Goal: Task Accomplishment & Management: Use online tool/utility

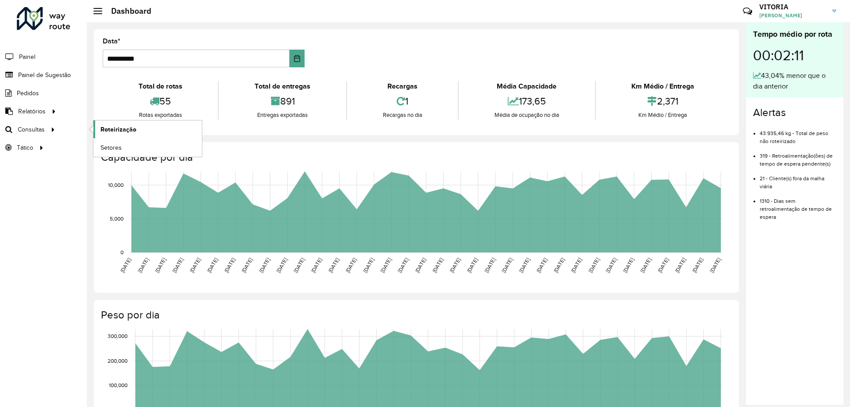
click at [103, 122] on link "Roteirização" at bounding box center [147, 129] width 108 height 18
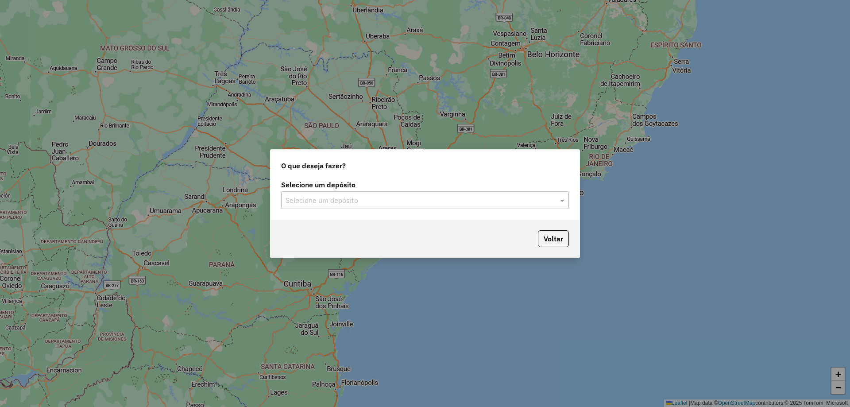
click at [358, 200] on input "text" at bounding box center [415, 200] width 261 height 11
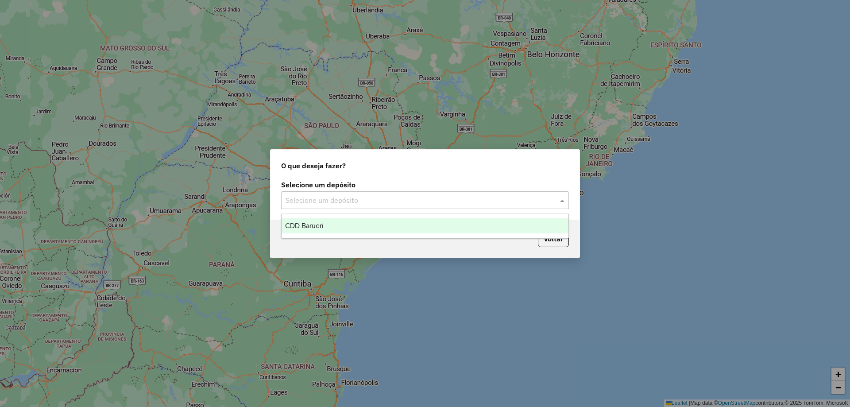
click at [341, 221] on div "CDD Barueri" at bounding box center [424, 225] width 287 height 15
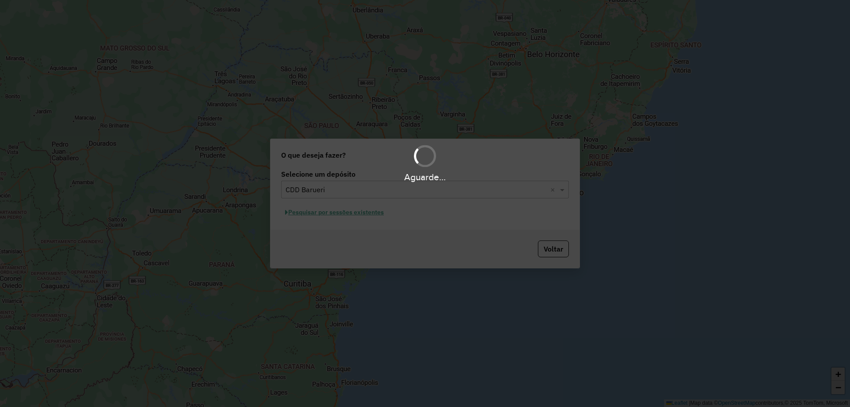
click at [371, 212] on div "Aguarde..." at bounding box center [425, 203] width 850 height 407
click at [364, 215] on hb-app "Aguarde... Pop-up bloqueado! Seu navegador bloqueou automáticamente a abertura …" at bounding box center [425, 203] width 850 height 407
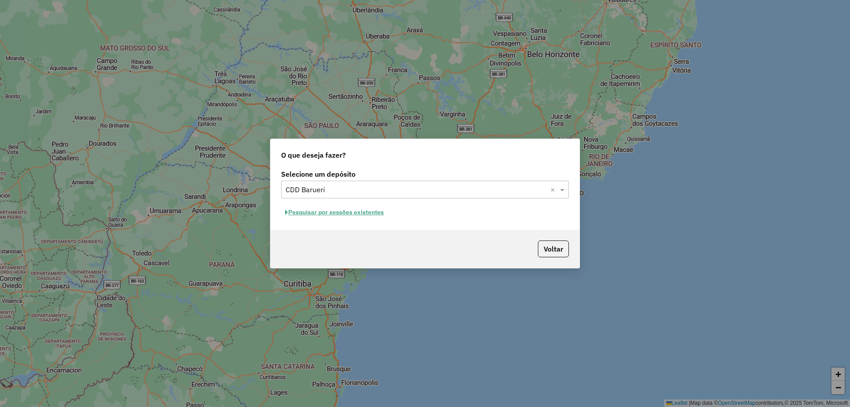
click at [369, 214] on button "Pesquisar por sessões existentes" at bounding box center [334, 212] width 107 height 14
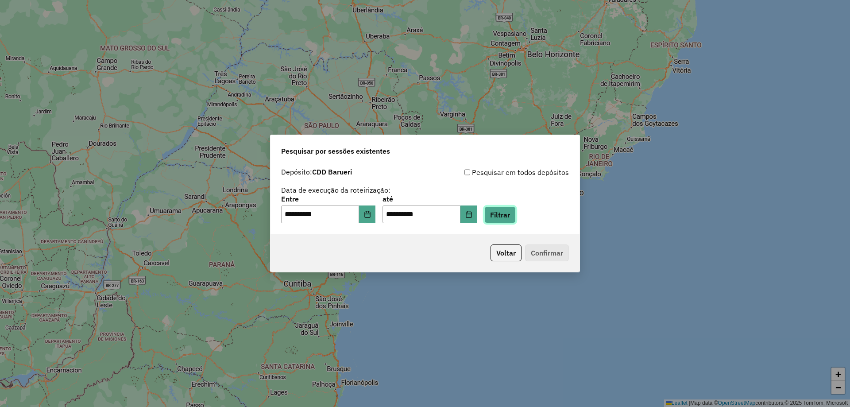
click at [501, 217] on button "Filtrar" at bounding box center [499, 214] width 31 height 17
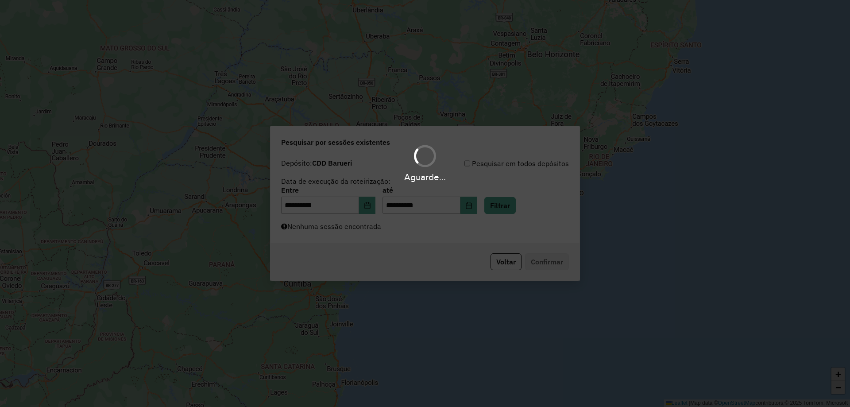
click at [424, 234] on div "Aguarde..." at bounding box center [425, 203] width 850 height 407
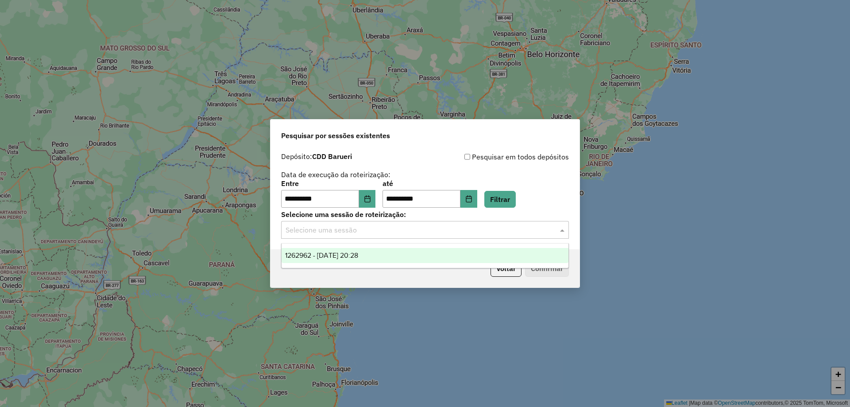
click at [411, 235] on input "text" at bounding box center [415, 230] width 261 height 11
click at [358, 255] on span "1262962 - 10/09/2025 20:28" at bounding box center [321, 255] width 73 height 8
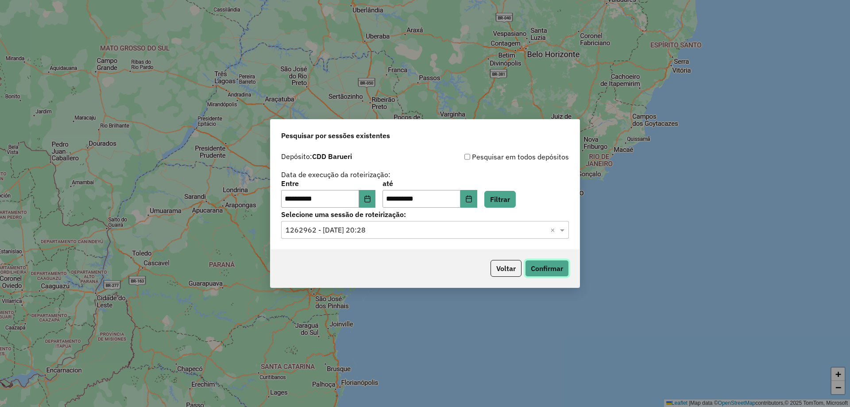
click at [540, 267] on button "Confirmar" at bounding box center [547, 268] width 44 height 17
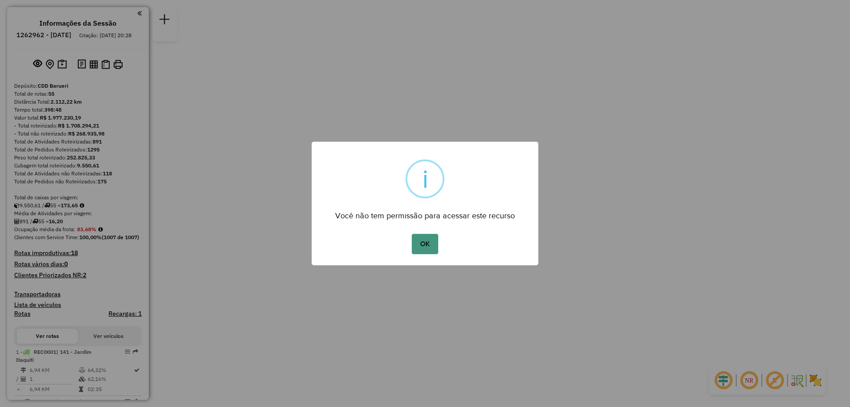
click at [434, 240] on button "OK" at bounding box center [425, 244] width 26 height 20
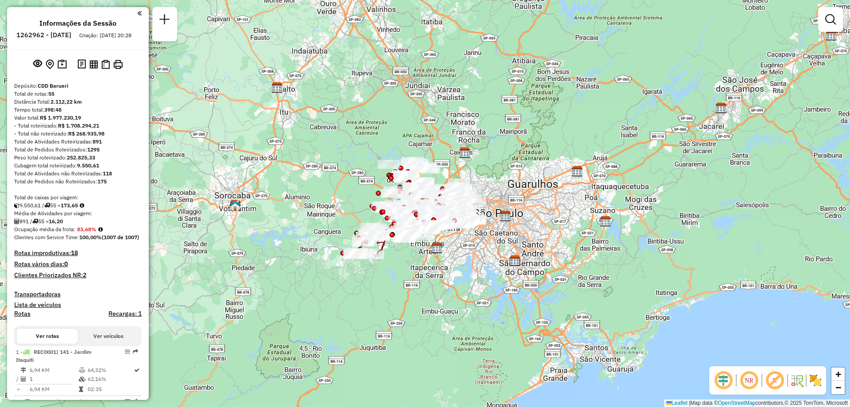
click at [747, 378] on em at bounding box center [748, 380] width 21 height 21
click at [818, 381] on img at bounding box center [815, 380] width 14 height 14
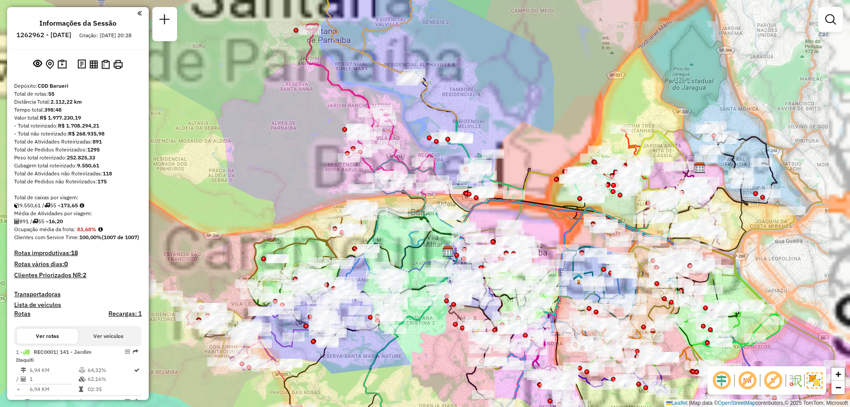
drag, startPoint x: 505, startPoint y: 129, endPoint x: 418, endPoint y: 54, distance: 114.9
click at [426, 63] on div "Janela de atendimento Grade de atendimento Capacidade Transportadoras Veículos …" at bounding box center [425, 203] width 850 height 407
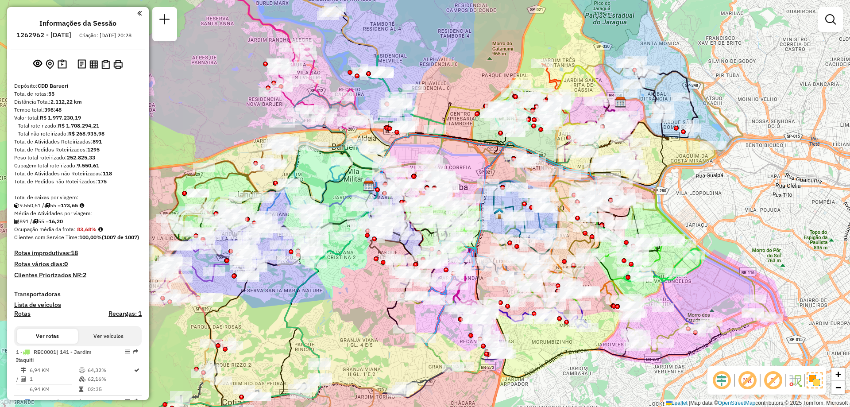
scroll to position [2901, 0]
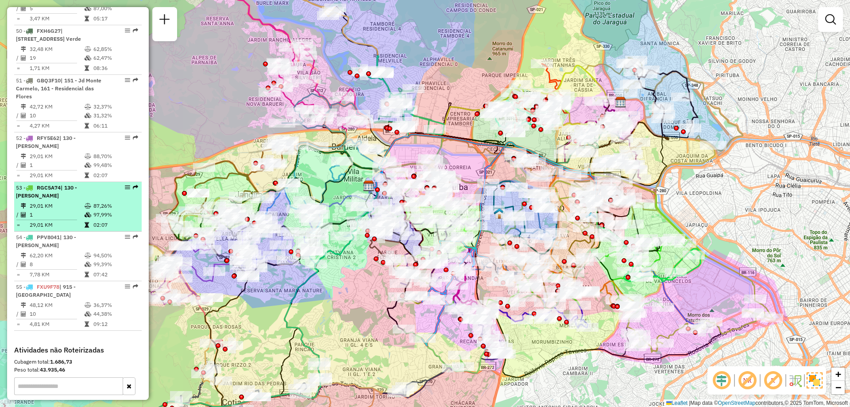
select select "**********"
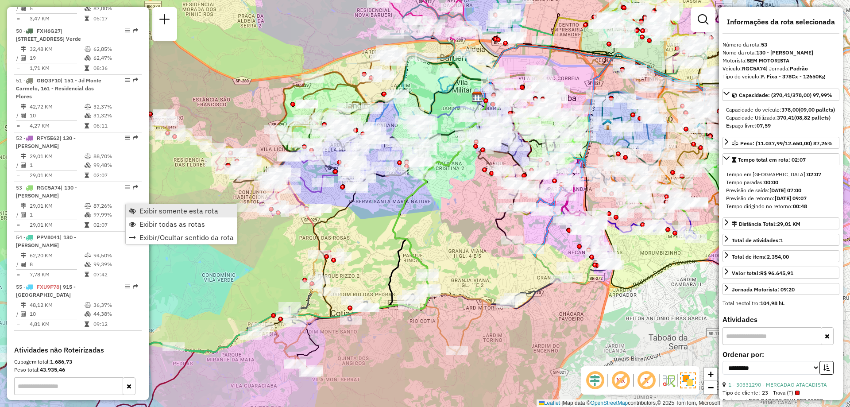
click at [136, 208] on link "Exibir somente esta rota" at bounding box center [181, 210] width 111 height 13
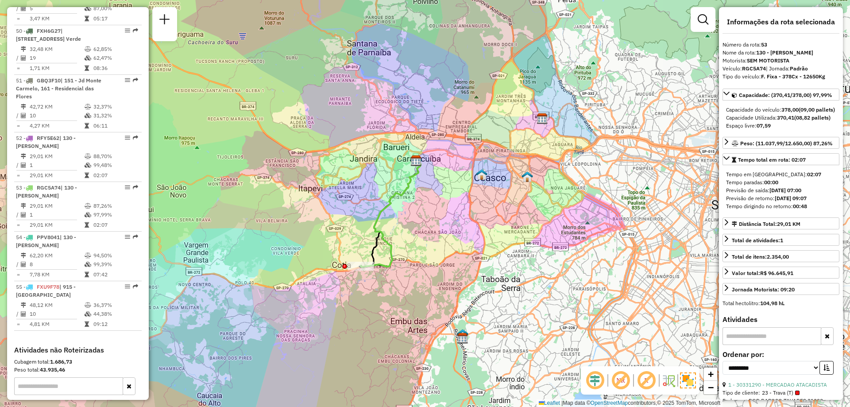
drag, startPoint x: 362, startPoint y: 248, endPoint x: 359, endPoint y: 236, distance: 11.8
click at [359, 236] on div "Janela de atendimento Grade de atendimento Capacidade Transportadoras Veículos …" at bounding box center [425, 203] width 850 height 407
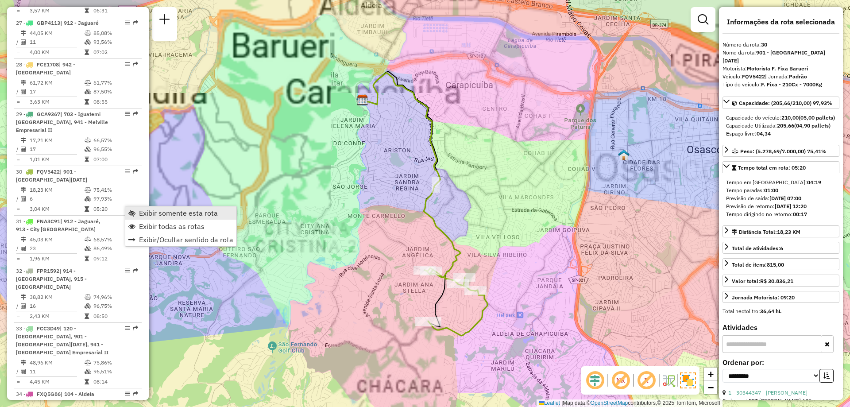
click at [154, 214] on span "Exibir somente esta rota" at bounding box center [178, 212] width 79 height 7
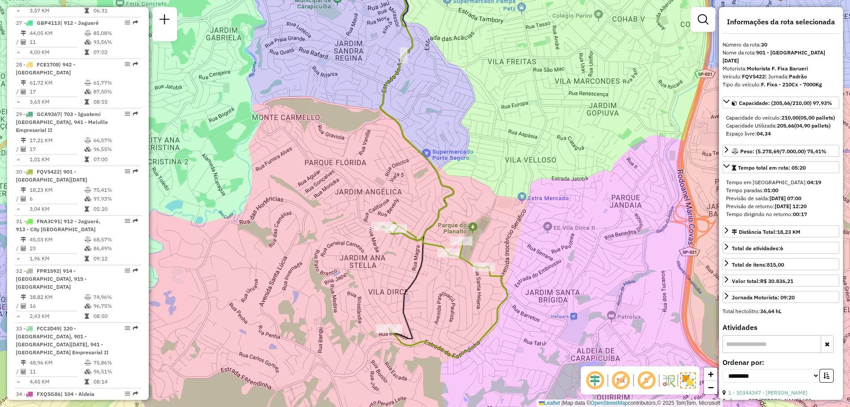
click at [406, 266] on div "Janela de atendimento Grade de atendimento Capacidade Transportadoras Veículos …" at bounding box center [425, 203] width 850 height 407
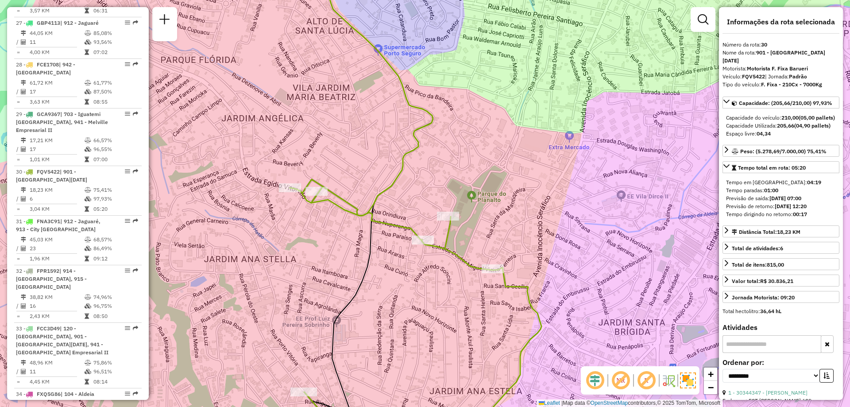
drag, startPoint x: 442, startPoint y: 228, endPoint x: 447, endPoint y: 193, distance: 35.4
click at [447, 193] on div "Janela de atendimento Grade de atendimento Capacidade Transportadoras Veículos …" at bounding box center [425, 203] width 850 height 407
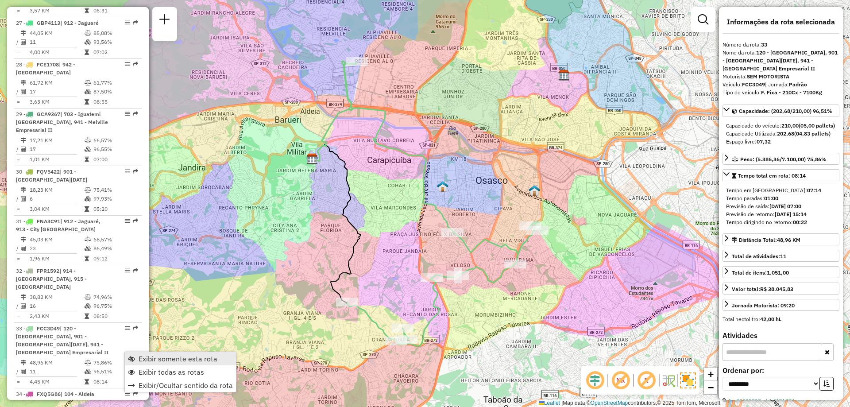
click at [142, 355] on span "Exibir somente esta rota" at bounding box center [178, 358] width 79 height 7
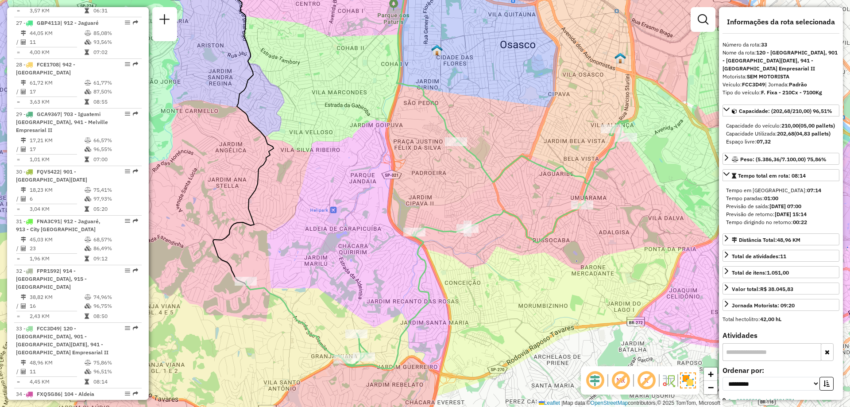
drag, startPoint x: 479, startPoint y: 312, endPoint x: 497, endPoint y: 299, distance: 21.9
click at [497, 299] on div "Janela de atendimento Grade de atendimento Capacidade Transportadoras Veículos …" at bounding box center [425, 203] width 850 height 407
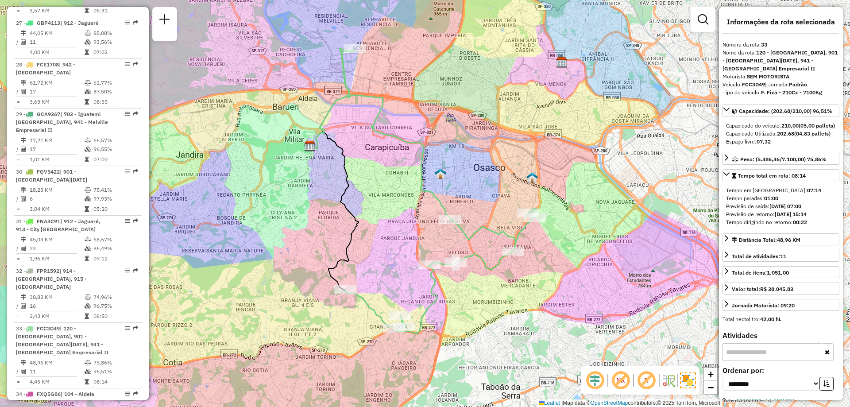
drag, startPoint x: 499, startPoint y: 297, endPoint x: 473, endPoint y: 296, distance: 26.6
click at [473, 296] on div "Janela de atendimento Grade de atendimento Capacidade Transportadoras Veículos …" at bounding box center [425, 203] width 850 height 407
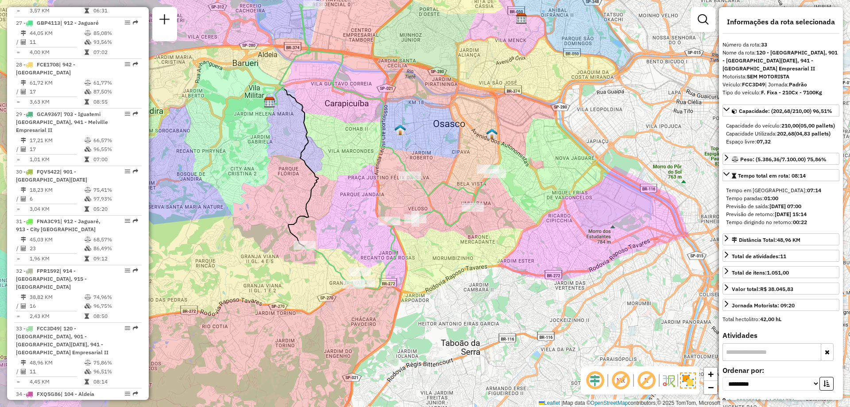
drag, startPoint x: 404, startPoint y: 123, endPoint x: 390, endPoint y: 148, distance: 28.5
click at [390, 148] on icon at bounding box center [397, 146] width 196 height 285
